Goal: Use online tool/utility: Utilize a website feature to perform a specific function

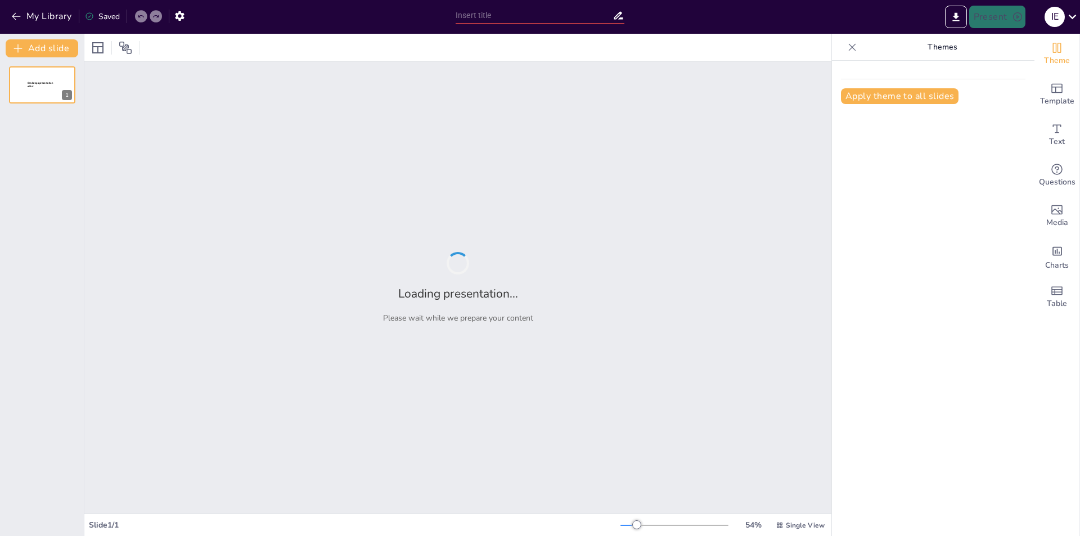
type input "Investment Opportunity: Luxury 2-Seat STOL Jet Project | $150M Round"
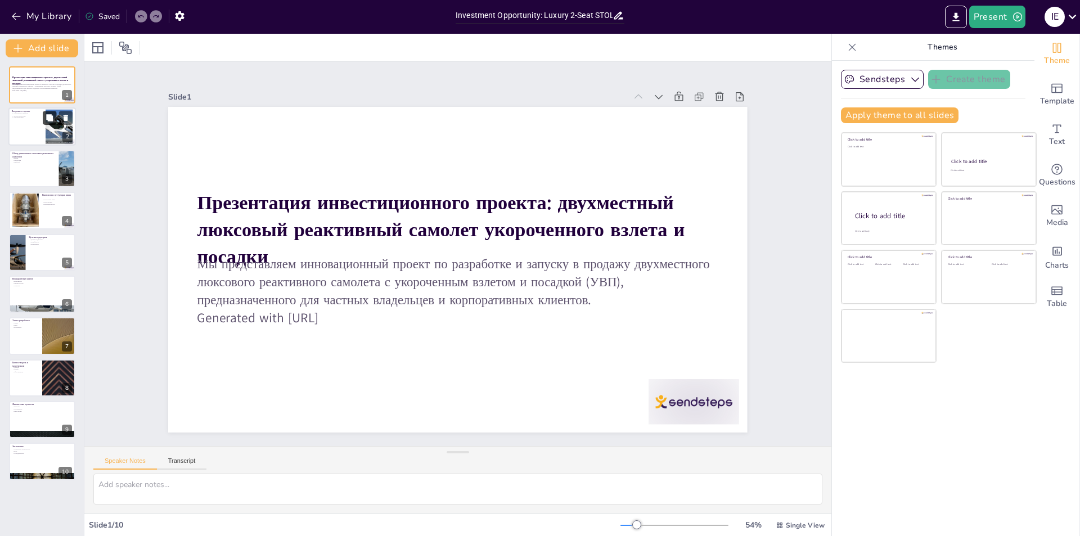
click at [43, 123] on button at bounding box center [49, 117] width 13 height 13
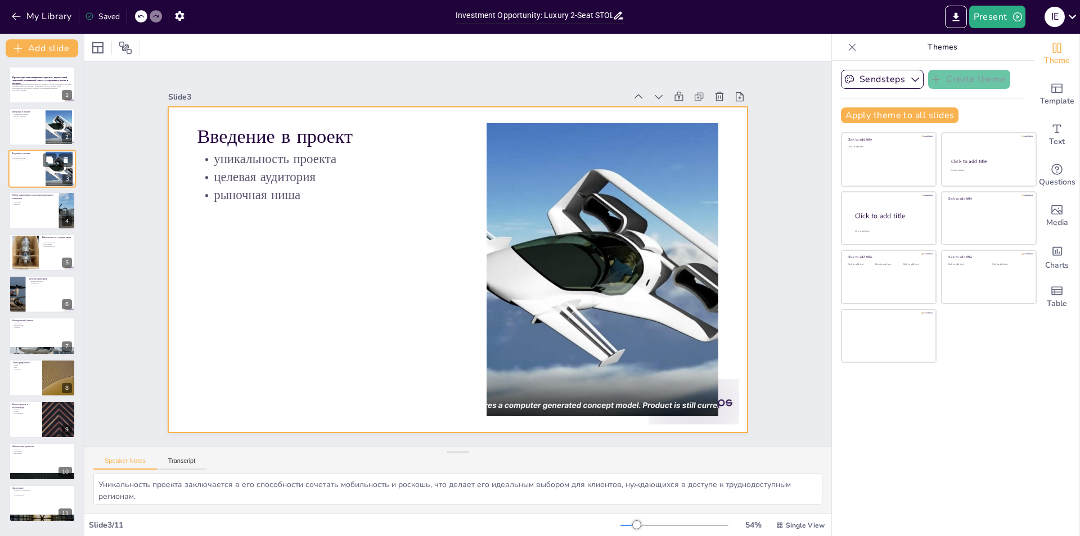
click at [30, 175] on div at bounding box center [41, 169] width 67 height 38
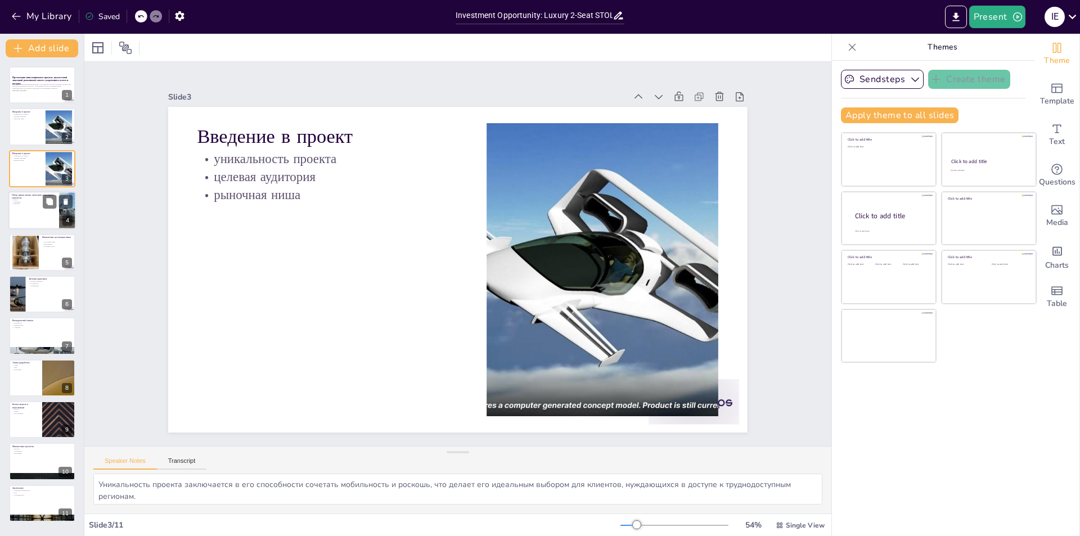
click at [29, 208] on div at bounding box center [41, 210] width 67 height 38
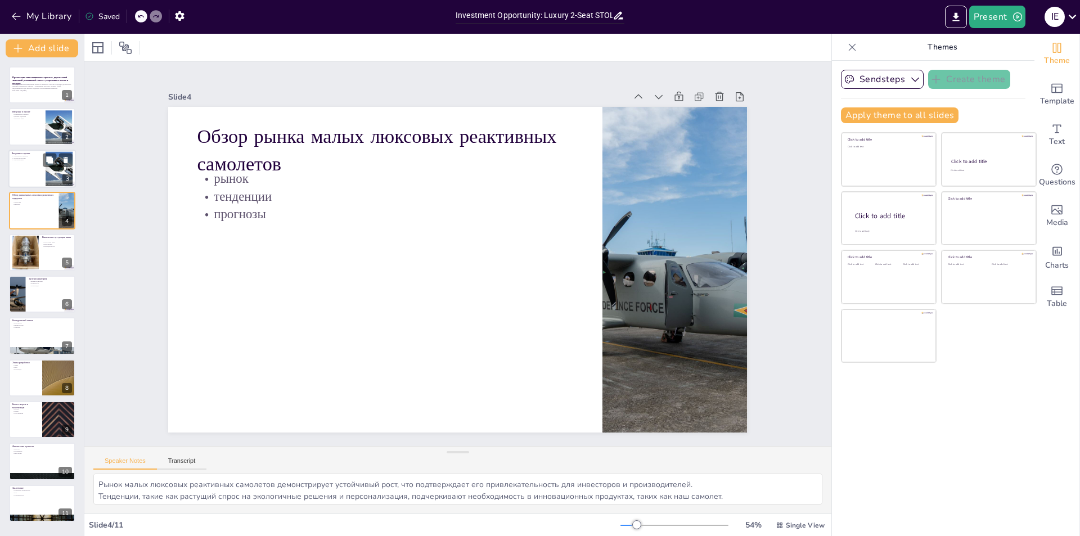
click at [32, 160] on p "рыночная ниша" at bounding box center [27, 160] width 30 height 2
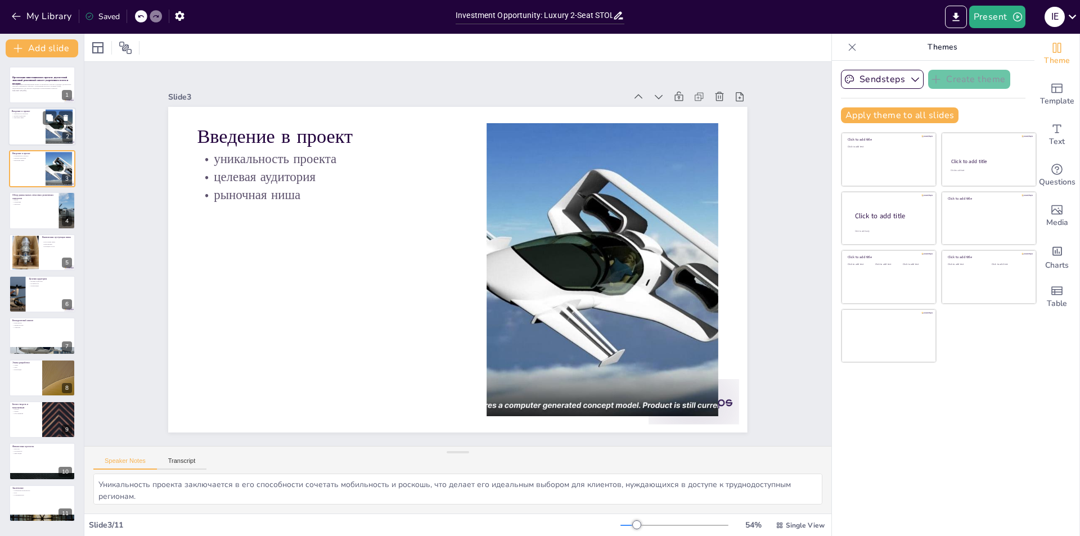
click at [20, 112] on p "Введение в проект" at bounding box center [27, 111] width 30 height 3
click at [42, 257] on div at bounding box center [41, 252] width 67 height 38
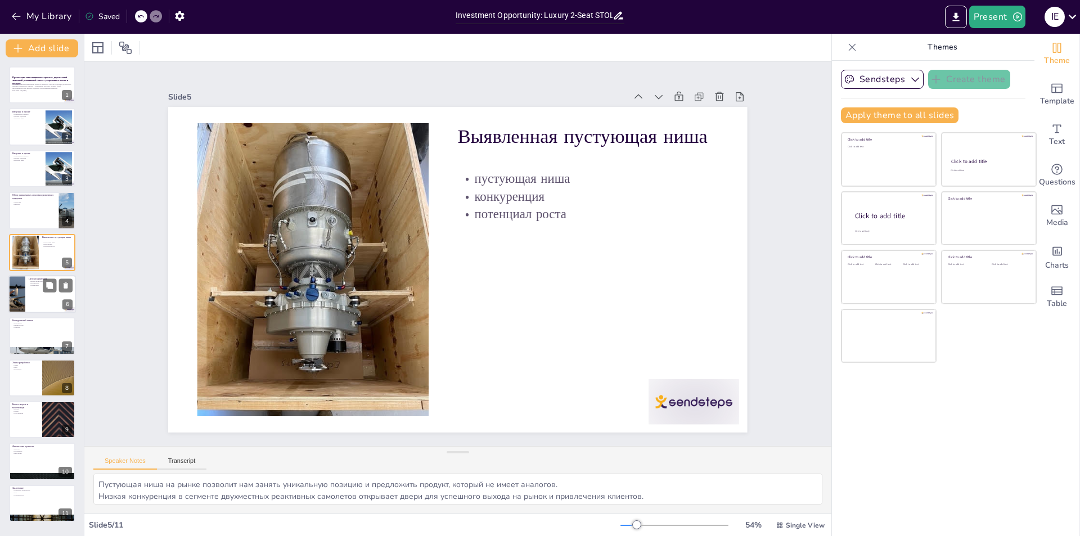
click at [41, 299] on div at bounding box center [41, 294] width 67 height 38
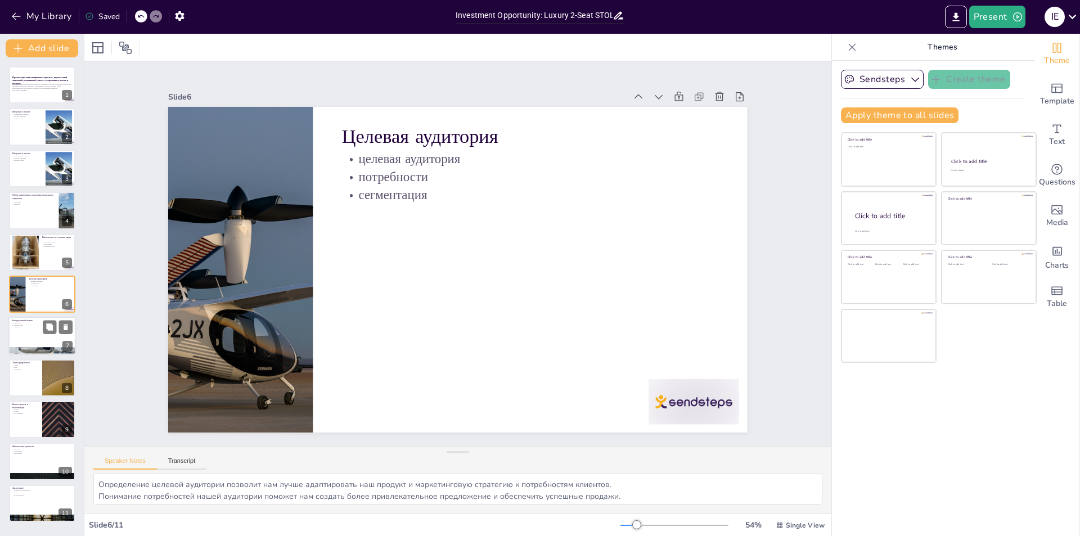
click at [40, 337] on div at bounding box center [41, 336] width 67 height 38
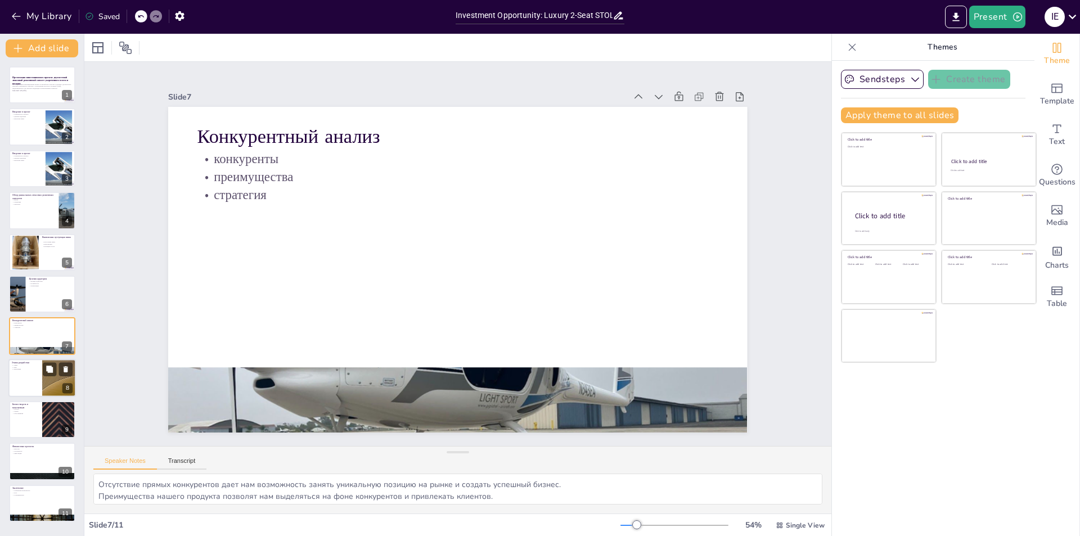
click at [35, 382] on div at bounding box center [41, 378] width 67 height 38
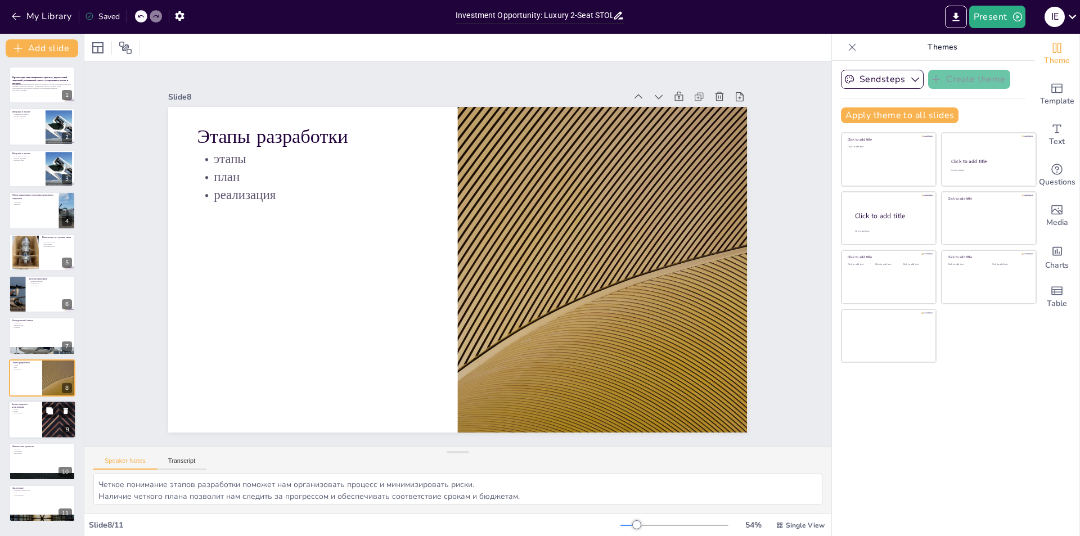
click at [30, 419] on div at bounding box center [41, 419] width 67 height 38
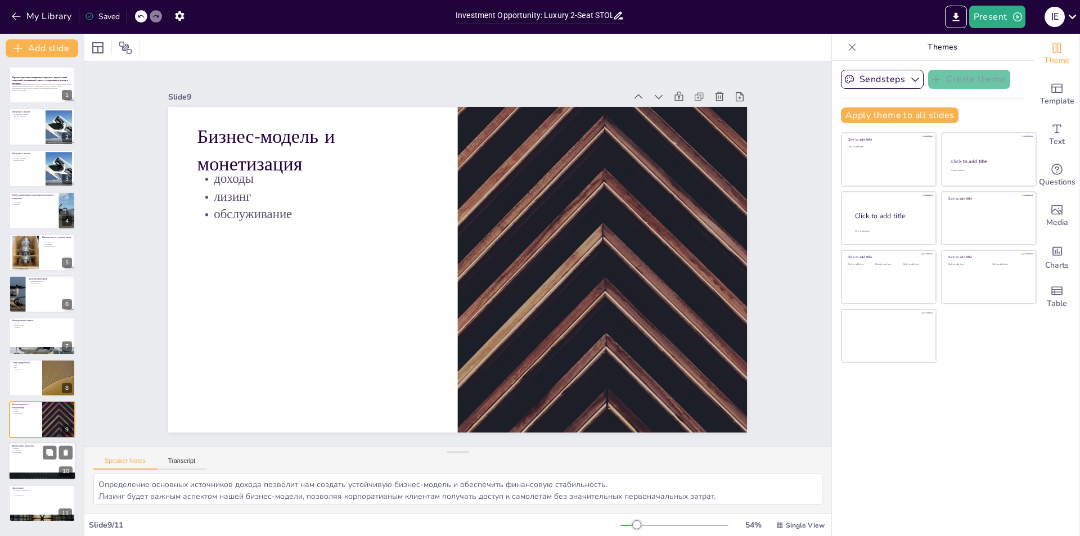
click at [31, 458] on div at bounding box center [41, 462] width 67 height 38
type textarea "Ожидаемая выручка подчеркивает финансовую устойчивость и привлекательность наше…"
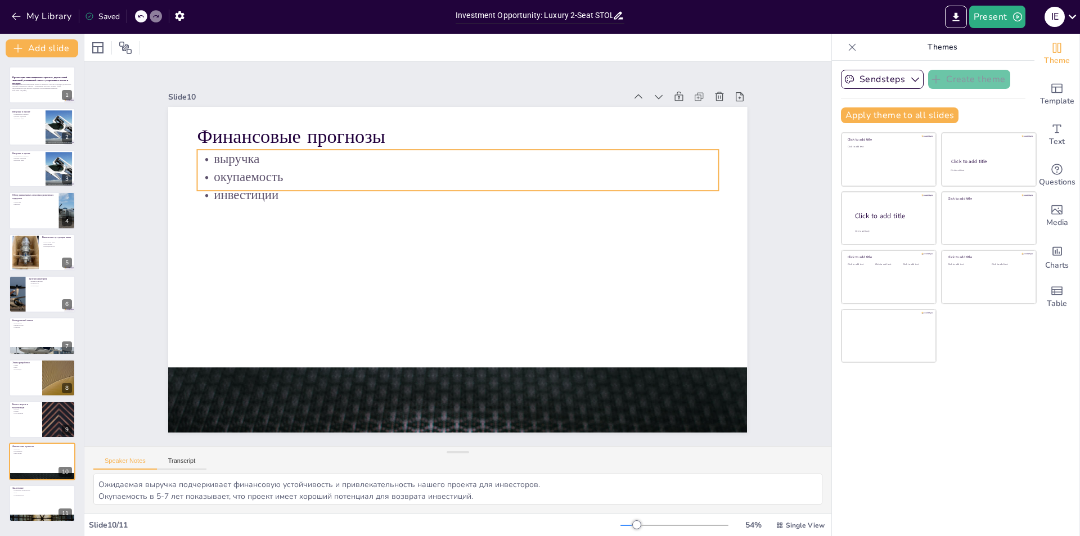
click at [223, 155] on p "выручка" at bounding box center [380, 198] width 321 height 432
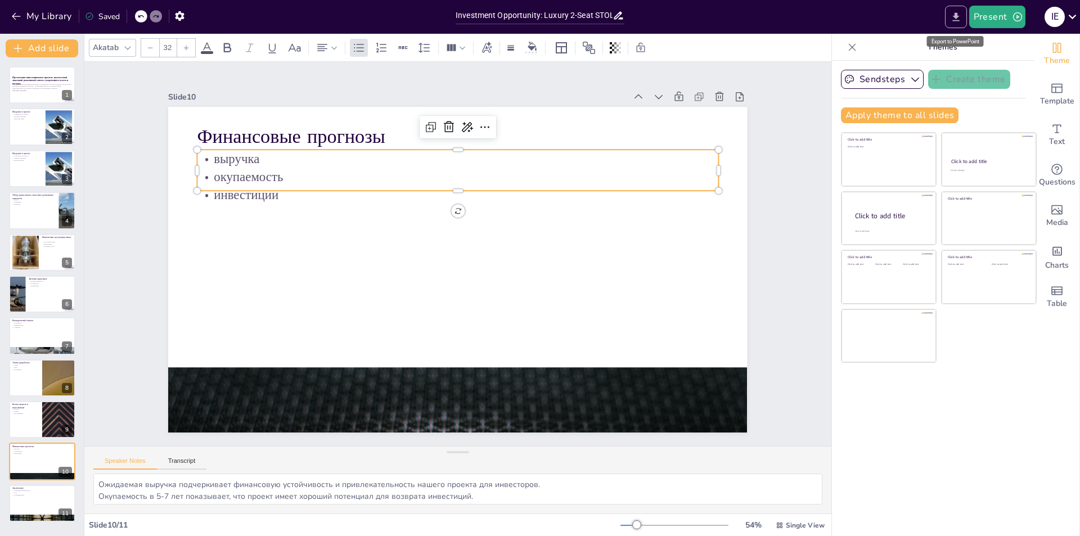
click at [955, 16] on icon "Export to PowerPoint" at bounding box center [955, 16] width 7 height 8
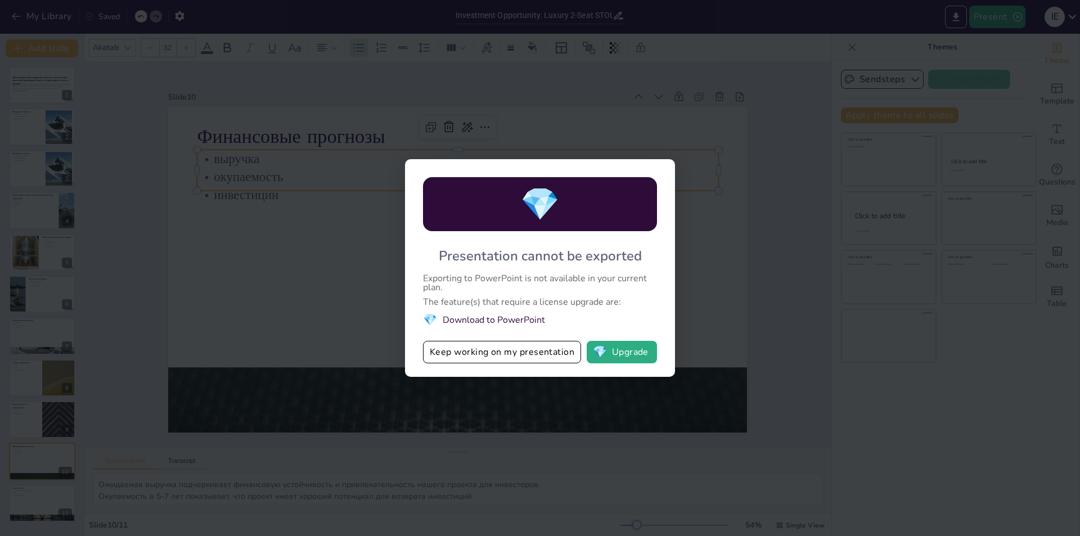
click at [764, 274] on div "💎 Presentation cannot be exported Exporting to PowerPoint is not available in y…" at bounding box center [540, 268] width 1080 height 536
click at [345, 297] on div "💎 Presentation cannot be exported Exporting to PowerPoint is not available in y…" at bounding box center [540, 268] width 1080 height 536
click at [448, 354] on button "Keep working on my presentation" at bounding box center [502, 352] width 158 height 22
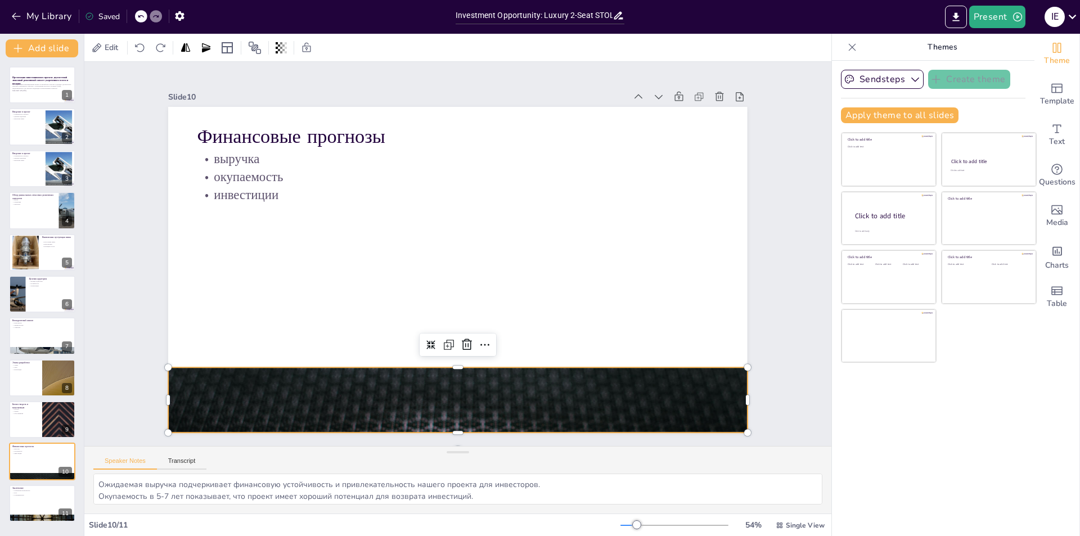
click at [368, 387] on div at bounding box center [312, 239] width 384 height 610
